Goal: Transaction & Acquisition: Purchase product/service

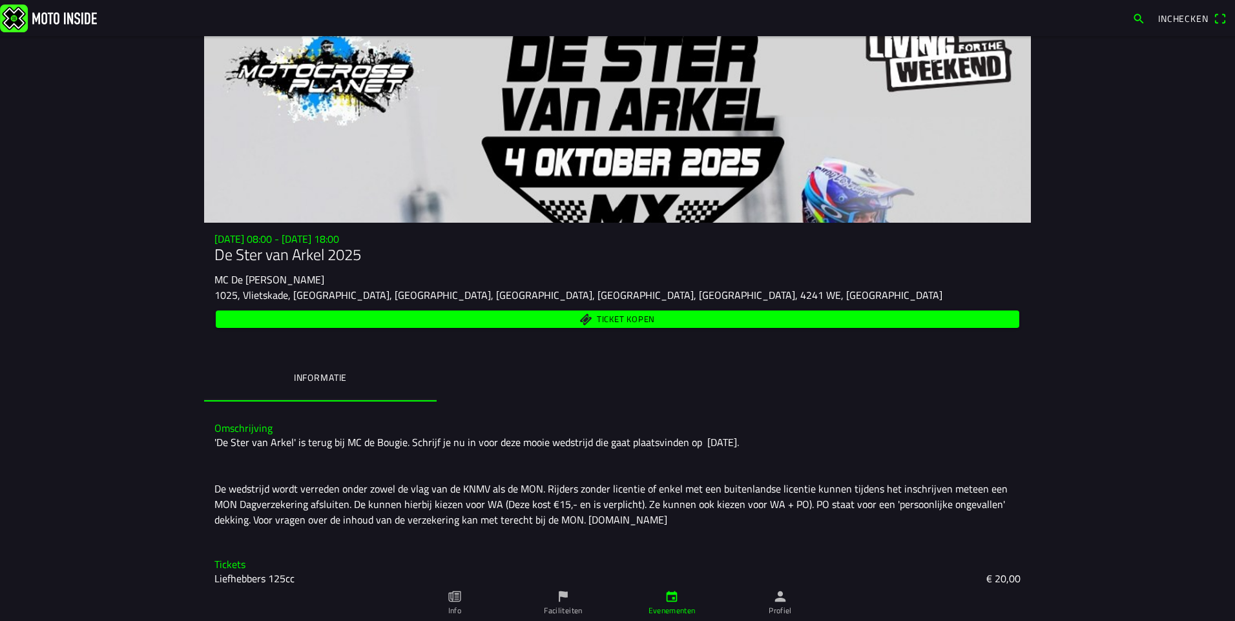
click at [788, 607] on ion-label "Profiel" at bounding box center [780, 611] width 23 height 12
click at [605, 322] on span "Ticket kopen" at bounding box center [626, 319] width 58 height 8
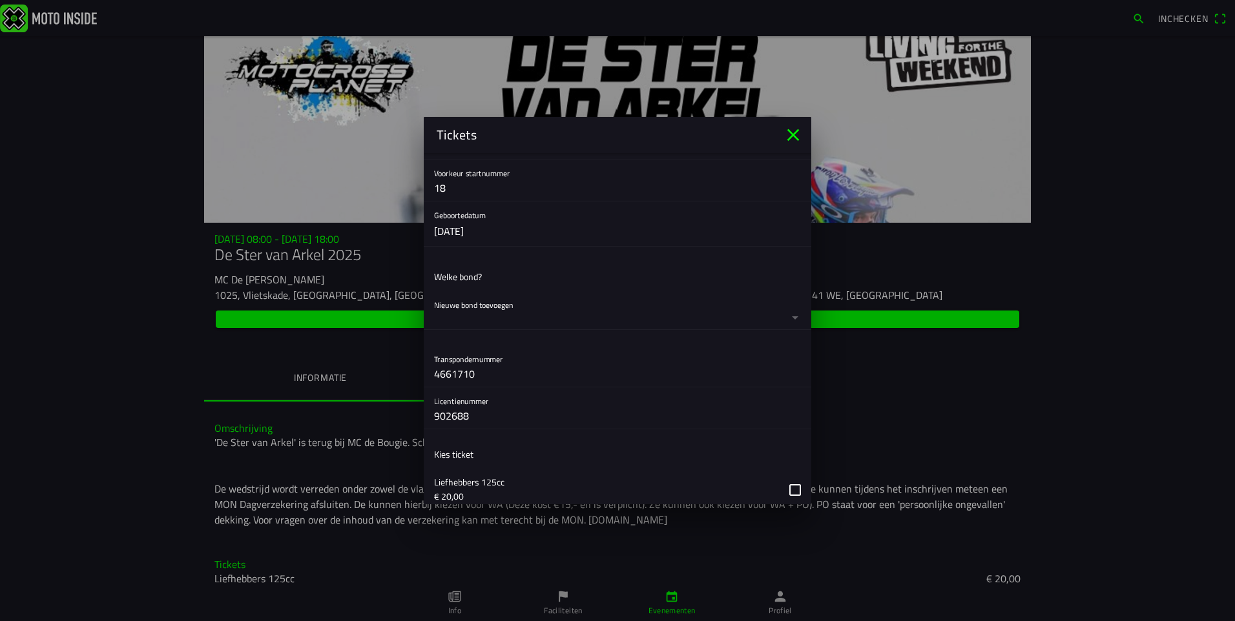
scroll to position [323, 0]
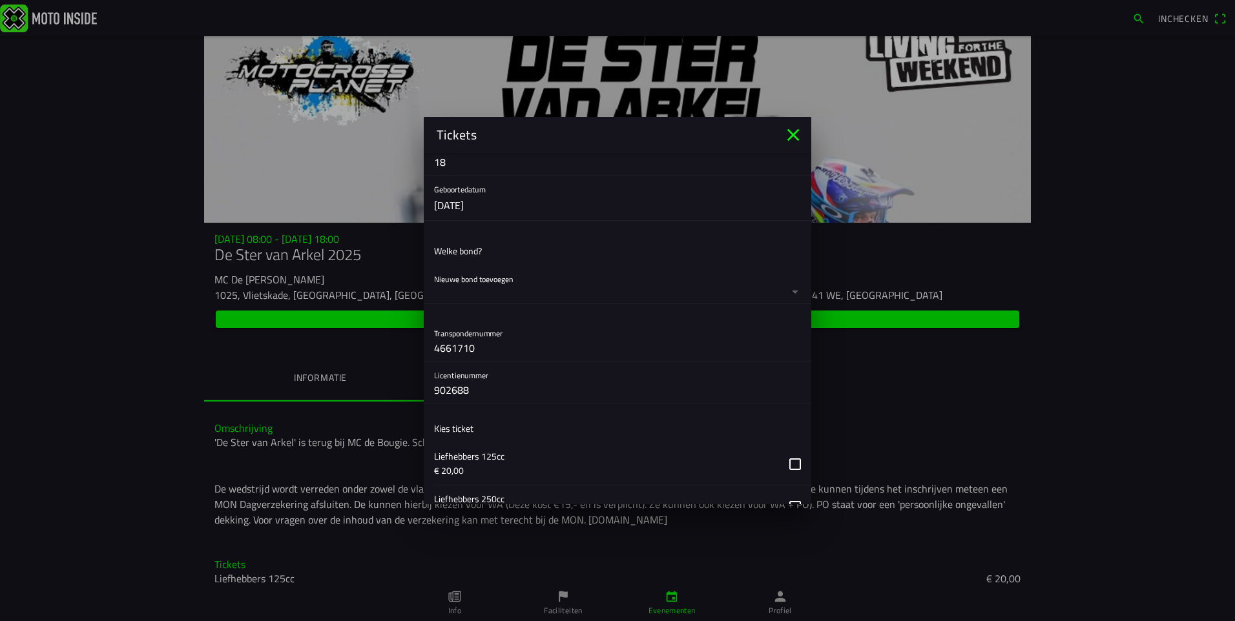
click at [787, 291] on button "button" at bounding box center [622, 284] width 377 height 38
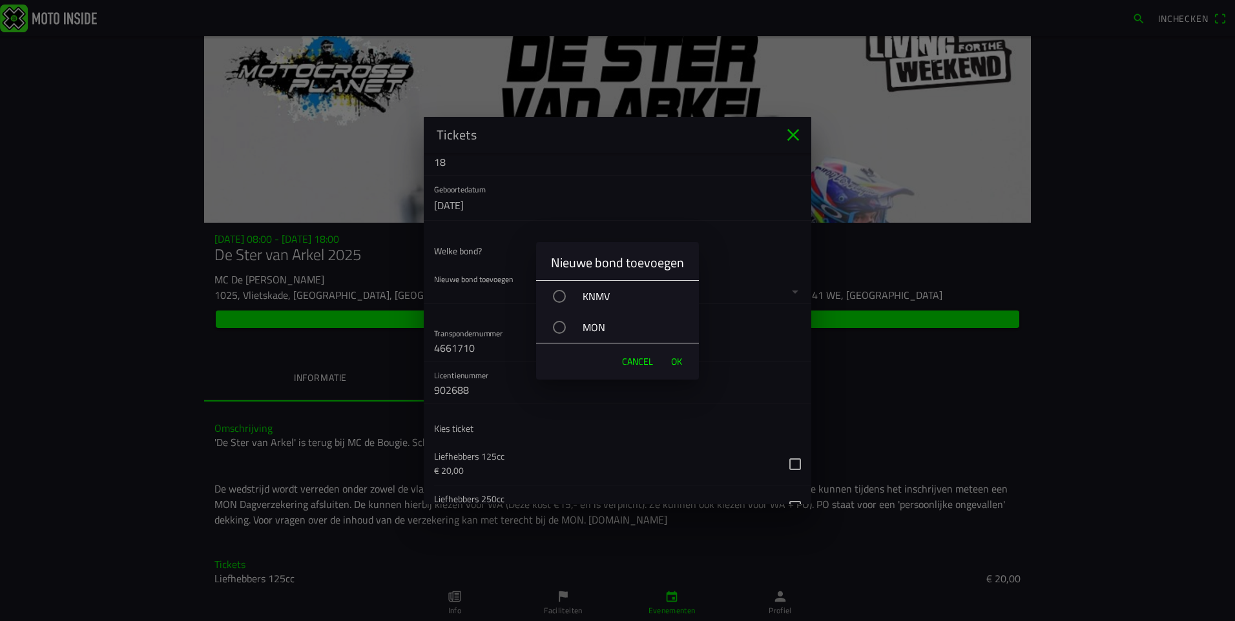
click at [558, 296] on div "button" at bounding box center [559, 296] width 13 height 13
click at [678, 362] on span "OK" at bounding box center [676, 361] width 11 height 13
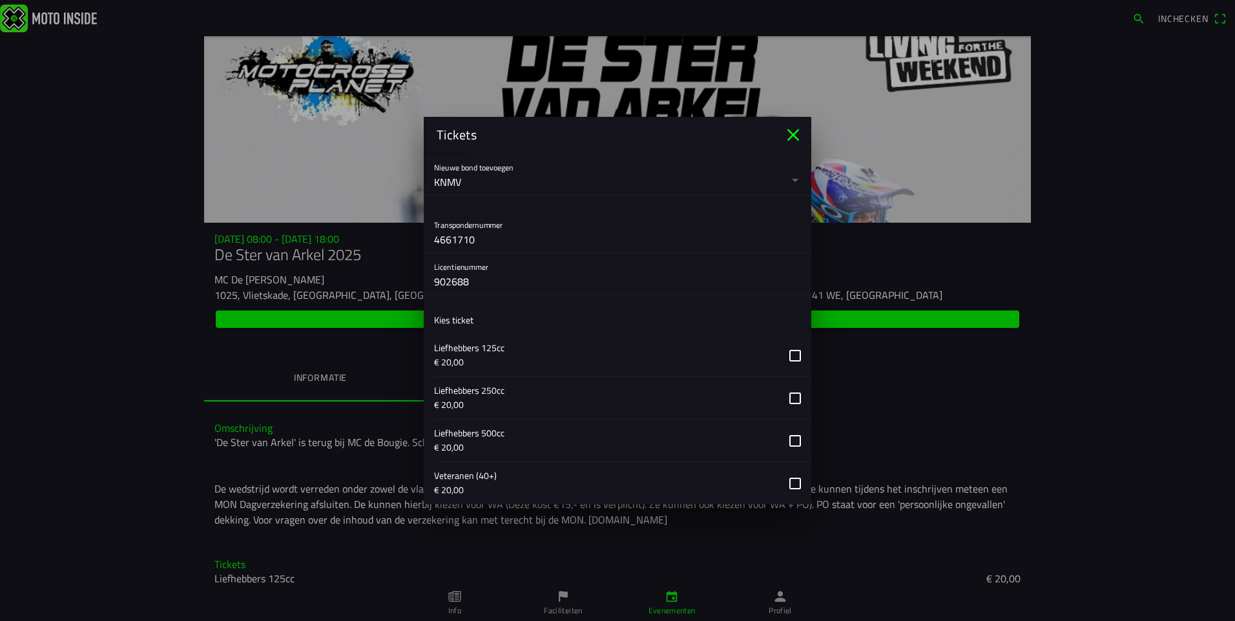
scroll to position [517, 0]
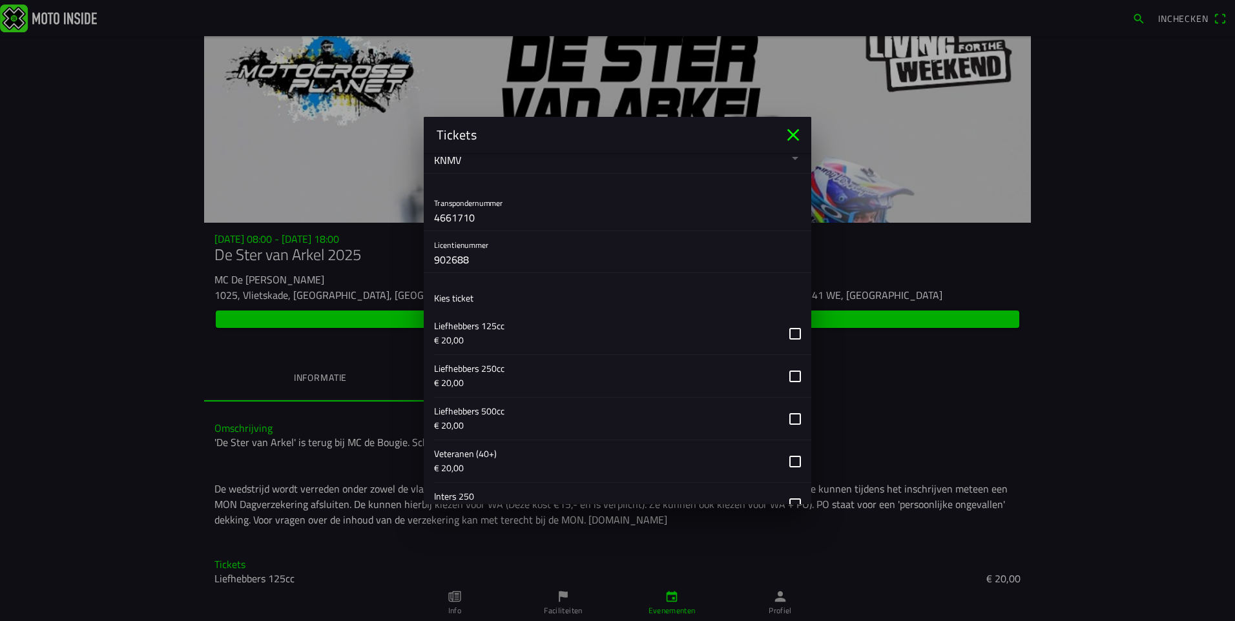
click at [782, 377] on button "button" at bounding box center [622, 376] width 377 height 42
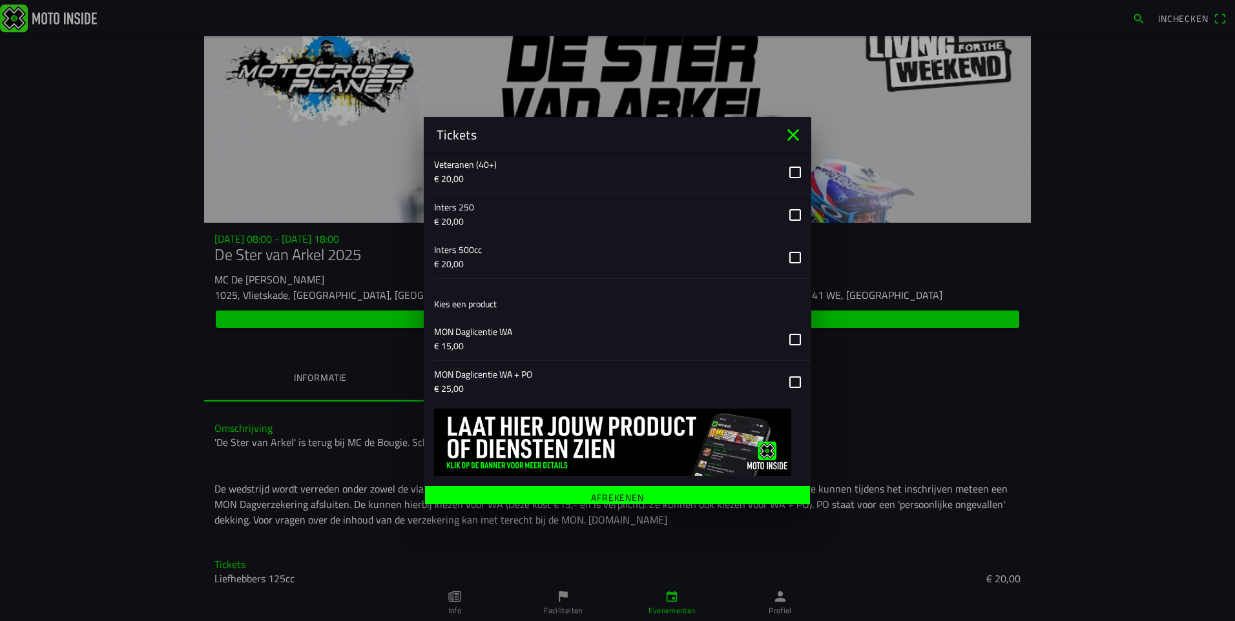
scroll to position [814, 0]
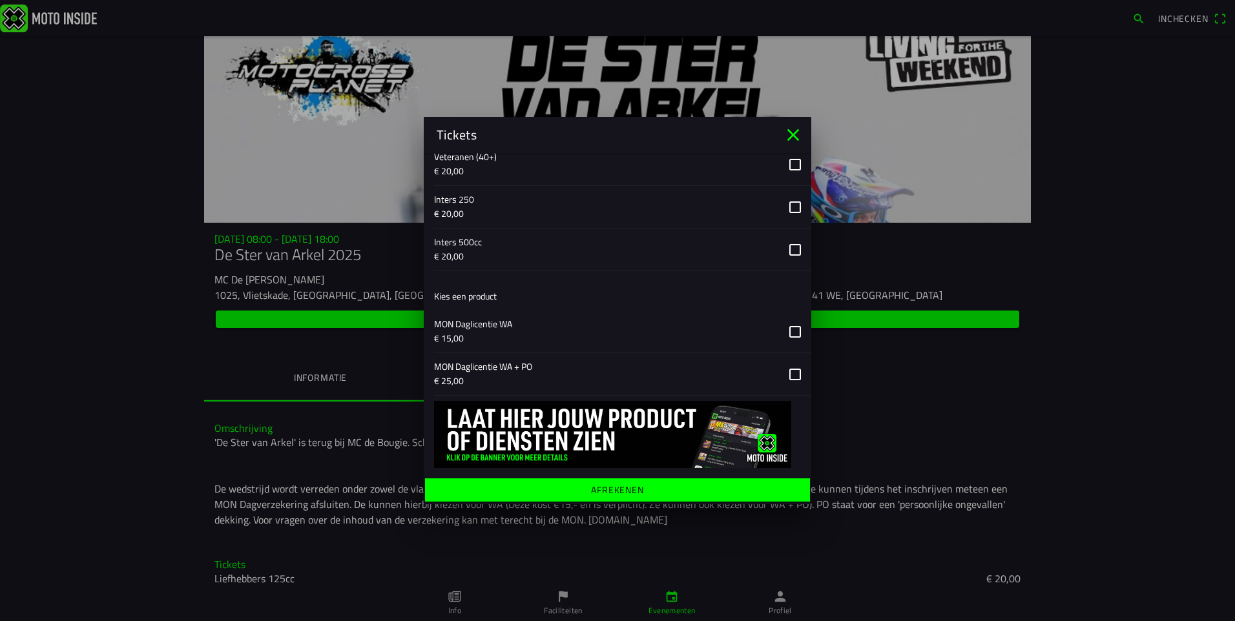
click at [663, 484] on span "Afrekenen" at bounding box center [617, 490] width 365 height 23
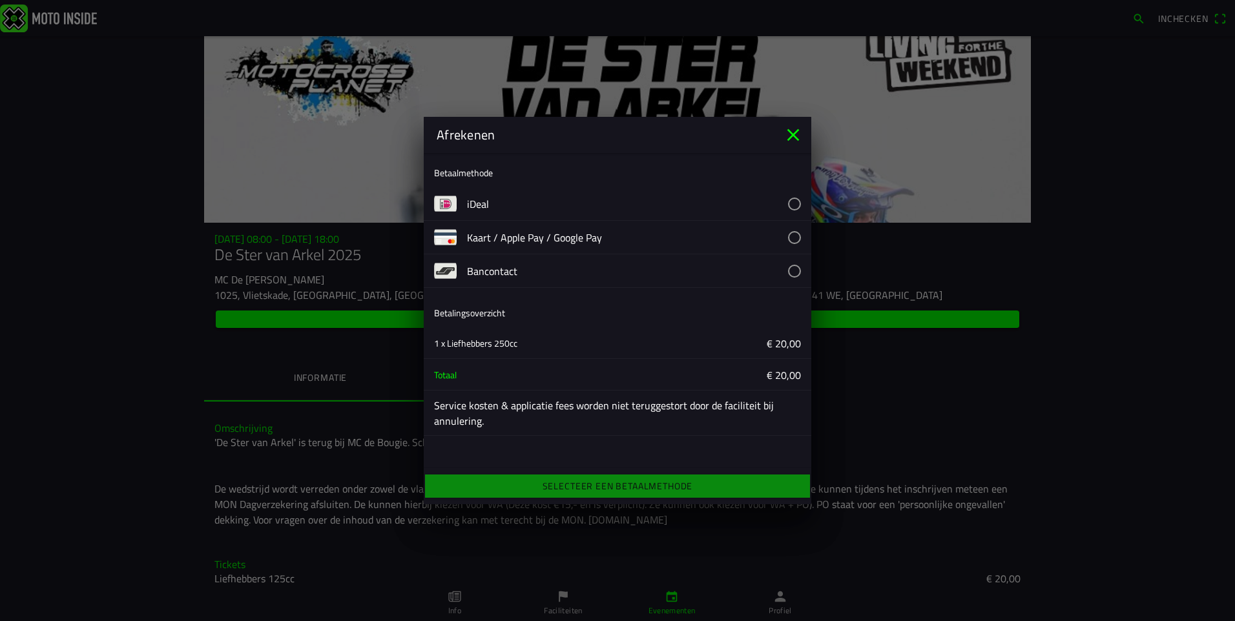
click at [515, 202] on button "button" at bounding box center [639, 203] width 344 height 33
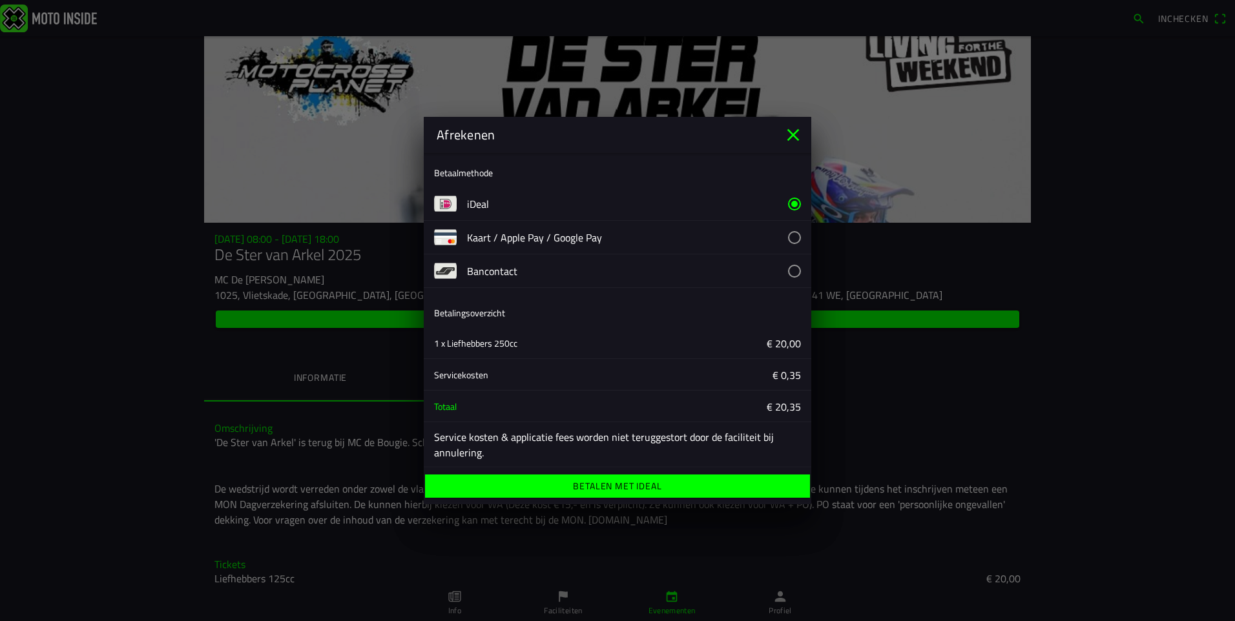
click at [639, 488] on ion-label "Betalen met iDeal" at bounding box center [617, 486] width 88 height 9
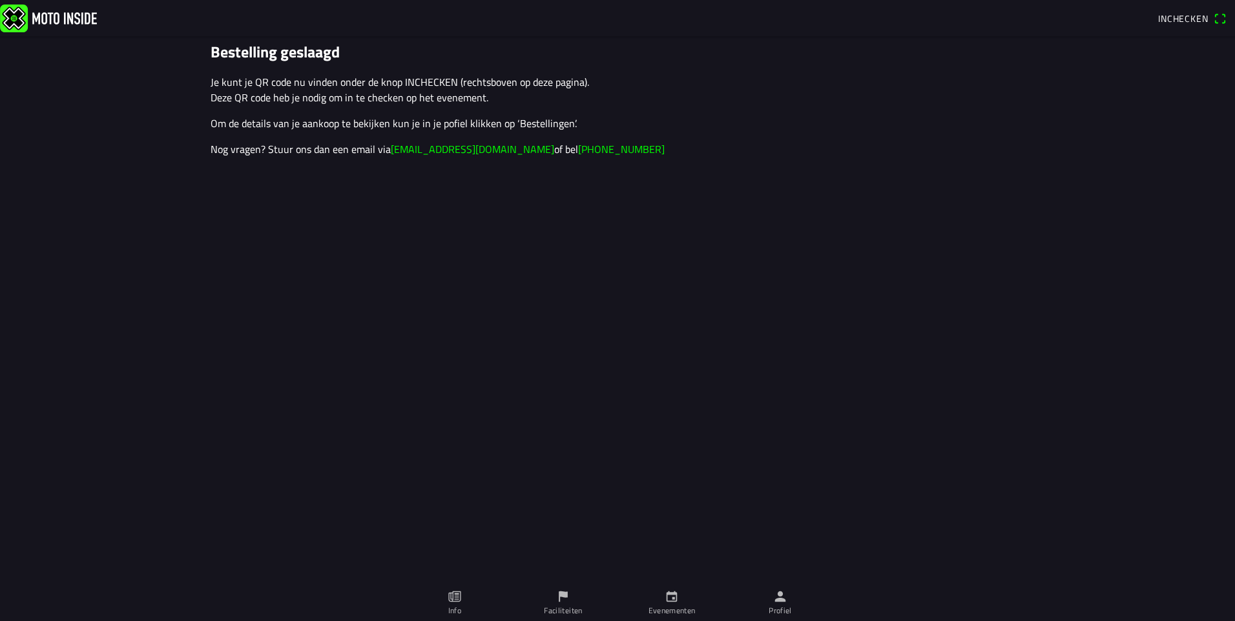
click at [778, 604] on link "Profiel" at bounding box center [780, 603] width 109 height 36
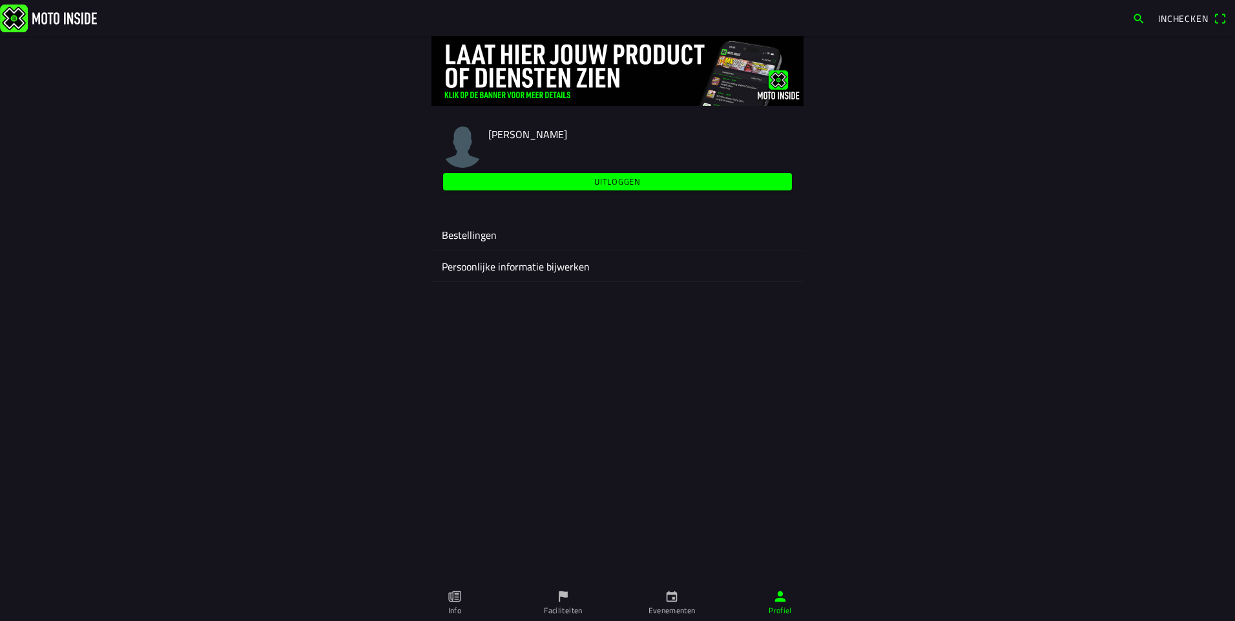
click at [486, 237] on ion-label "Bestellingen" at bounding box center [617, 235] width 351 height 16
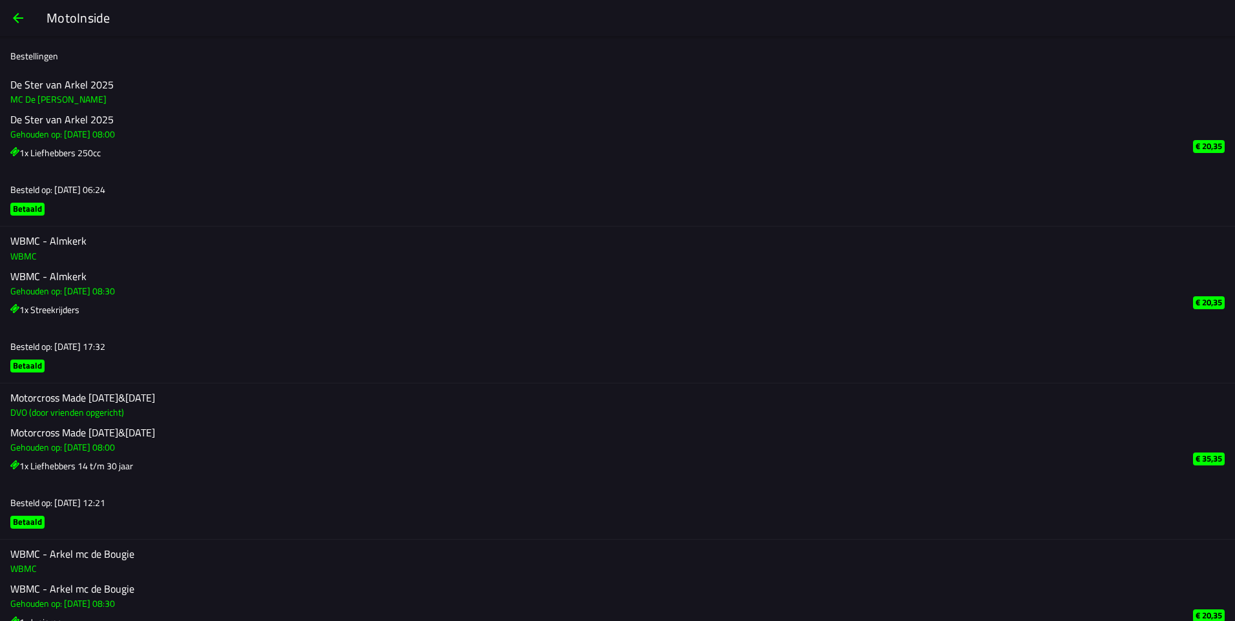
click at [14, 20] on span "button" at bounding box center [18, 18] width 16 height 31
